Goal: Register for event/course

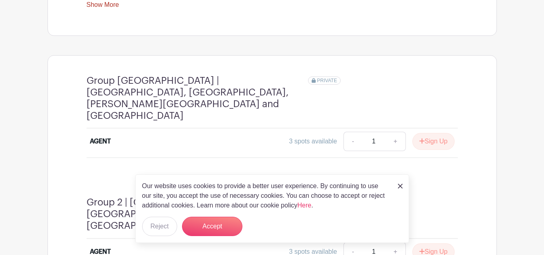
scroll to position [391, 0]
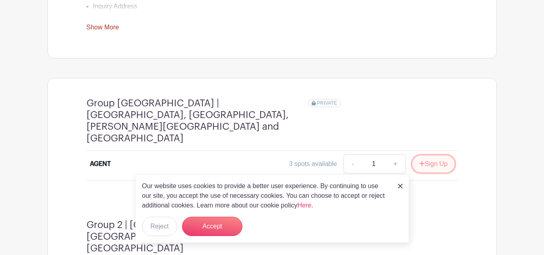
click at [434, 162] on button "Sign Up" at bounding box center [434, 164] width 42 height 17
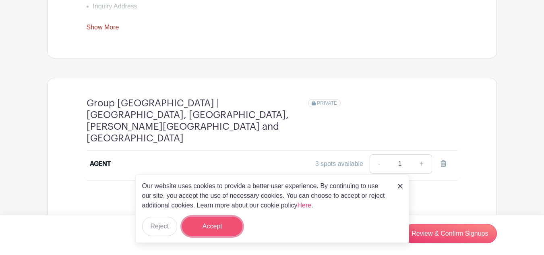
click at [205, 223] on button "Accept" at bounding box center [212, 226] width 60 height 19
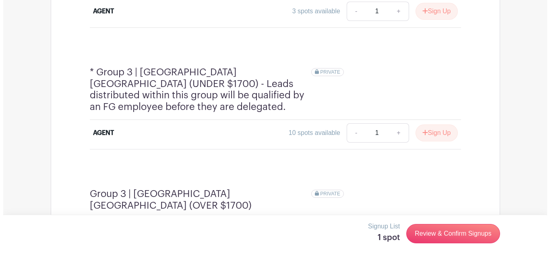
scroll to position [650, 0]
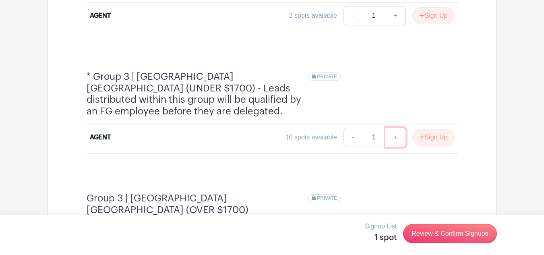
click at [398, 128] on link "+" at bounding box center [396, 137] width 20 height 19
type input "2"
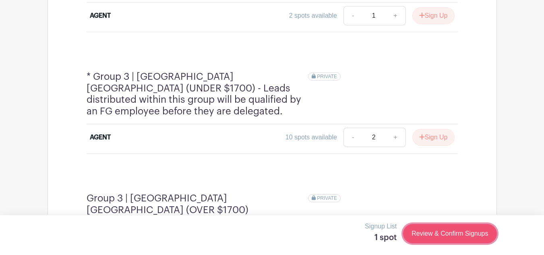
click at [433, 231] on link "Review & Confirm Signups" at bounding box center [449, 233] width 93 height 19
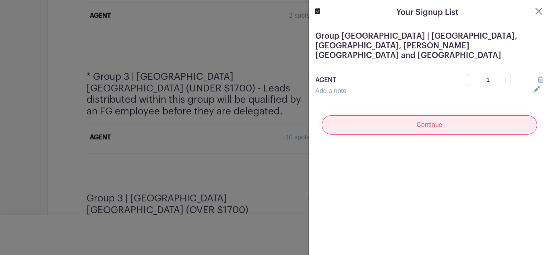
click at [444, 116] on input "Continue" at bounding box center [430, 124] width 216 height 19
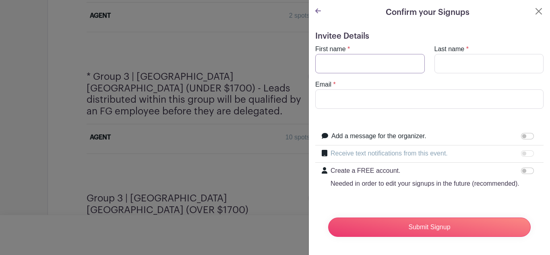
click at [390, 64] on input "First name" at bounding box center [370, 63] width 110 height 19
type input "[PERSON_NAME]"
click at [457, 59] on input "Last name" at bounding box center [490, 63] width 110 height 19
type input "[DEMOGRAPHIC_DATA]"
click at [413, 103] on input "Email" at bounding box center [429, 98] width 228 height 19
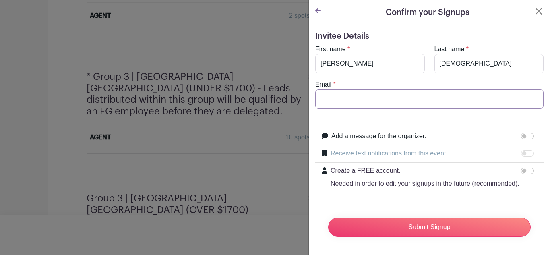
type input "[PERSON_NAME][EMAIL_ADDRESS][PERSON_NAME][DOMAIN_NAME]"
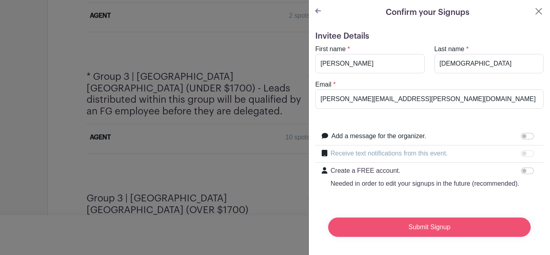
click at [421, 228] on input "Submit Signup" at bounding box center [429, 227] width 203 height 19
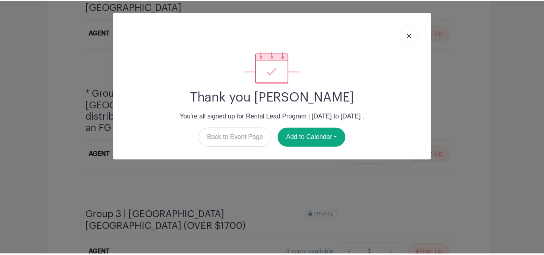
scroll to position [667, 0]
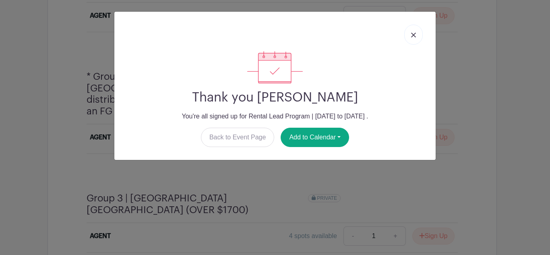
click at [415, 32] on link at bounding box center [414, 35] width 19 height 20
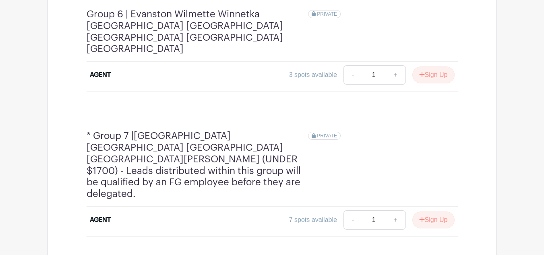
scroll to position [1206, 0]
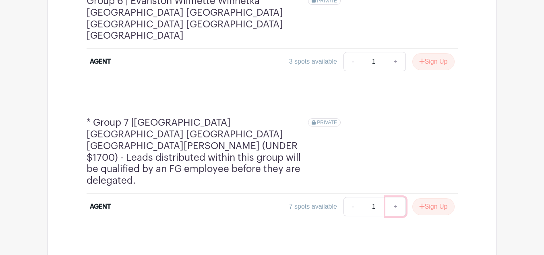
click at [391, 197] on link "+" at bounding box center [396, 206] width 20 height 19
type input "2"
click at [425, 198] on button "Sign Up" at bounding box center [434, 206] width 42 height 17
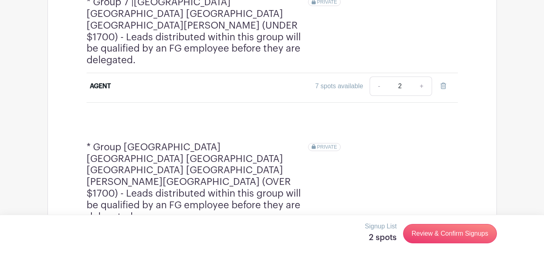
scroll to position [1349, 0]
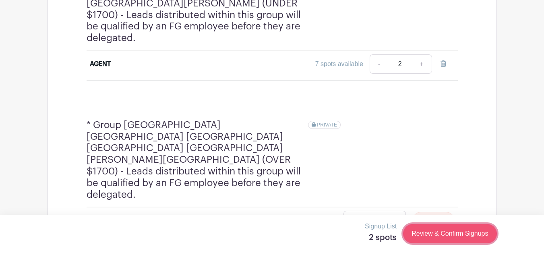
click at [439, 235] on link "Review & Confirm Signups" at bounding box center [449, 233] width 93 height 19
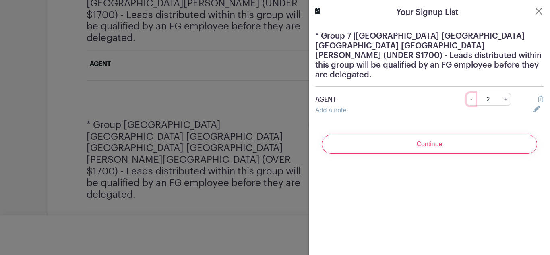
click at [467, 93] on link "-" at bounding box center [471, 99] width 9 height 12
type input "1"
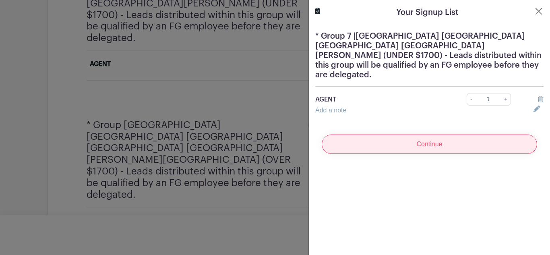
click at [432, 140] on input "Continue" at bounding box center [430, 144] width 216 height 19
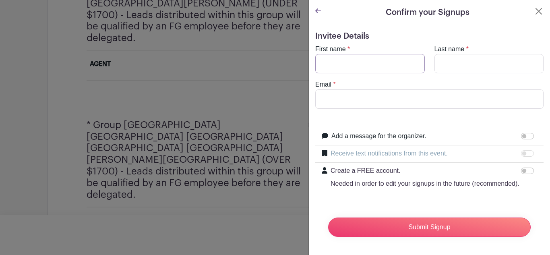
click at [378, 60] on input "First name" at bounding box center [370, 63] width 110 height 19
type input "[PERSON_NAME]"
click at [475, 58] on input "Last name" at bounding box center [490, 63] width 110 height 19
type input "[DEMOGRAPHIC_DATA]"
click at [442, 100] on input "Email" at bounding box center [429, 98] width 228 height 19
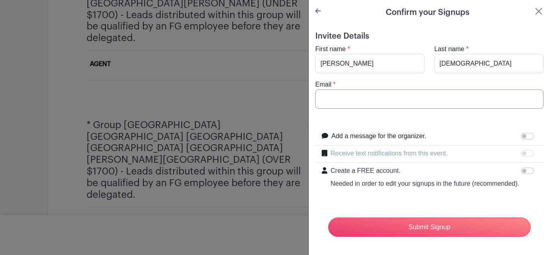
type input "[PERSON_NAME][EMAIL_ADDRESS][PERSON_NAME][DOMAIN_NAME]"
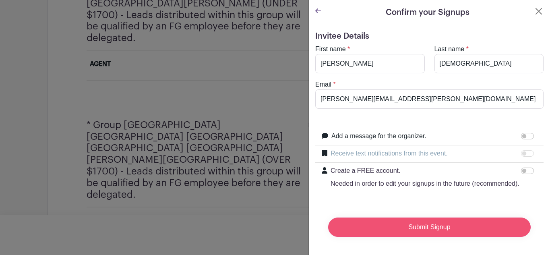
click at [429, 237] on input "Submit Signup" at bounding box center [429, 227] width 203 height 19
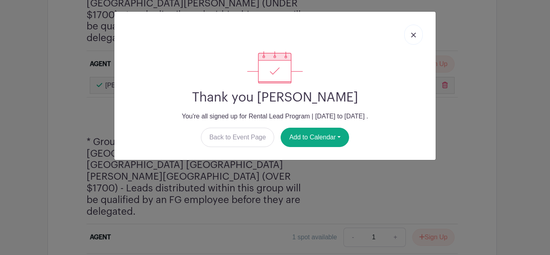
drag, startPoint x: 429, startPoint y: 237, endPoint x: 391, endPoint y: 42, distance: 198.3
click at [391, 42] on div "Thank you [PERSON_NAME] You're all signed up for Rental Lead Program | [DATE] t…" at bounding box center [275, 127] width 550 height 255
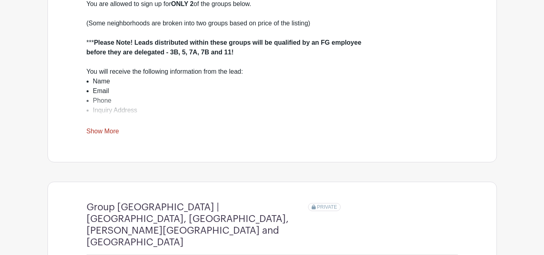
scroll to position [0, 0]
